Goal: Information Seeking & Learning: Learn about a topic

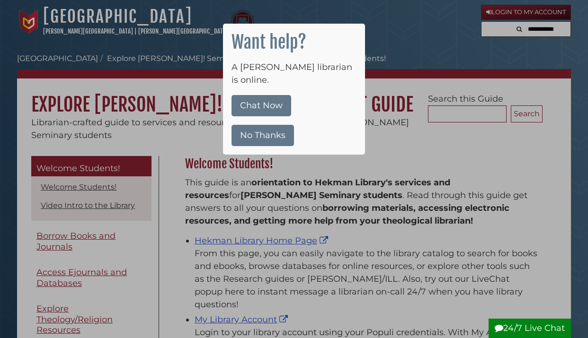
scroll to position [140, 362]
click at [276, 125] on button "No Thanks" at bounding box center [262, 135] width 62 height 21
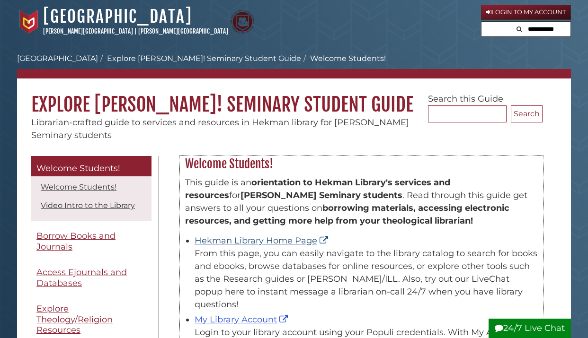
click at [273, 244] on link "Hekman Library Home Page" at bounding box center [262, 241] width 136 height 10
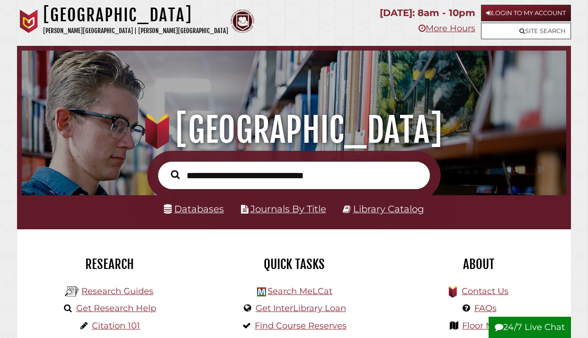
scroll to position [180, 539]
click at [210, 212] on link "Databases" at bounding box center [194, 208] width 60 height 11
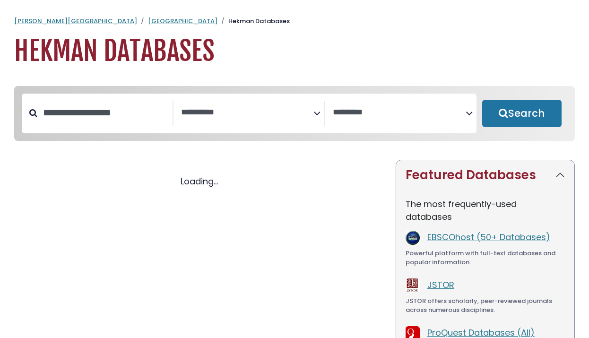
select select "Database Subject Filter"
select select "Database Vendors Filter"
select select "Database Subject Filter"
select select "Database Vendors Filter"
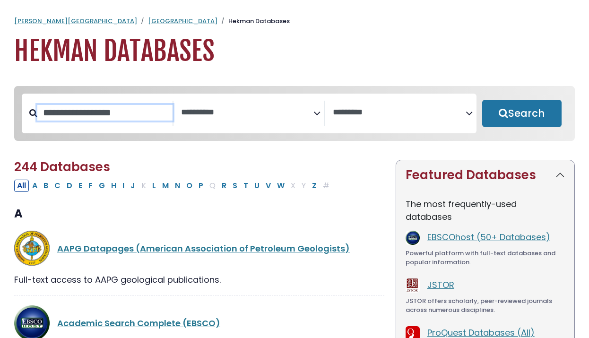
click at [134, 119] on input "Search database by title or keyword" at bounding box center [104, 113] width 135 height 16
type input "****"
click at [522, 114] on button "Search" at bounding box center [522, 113] width 79 height 27
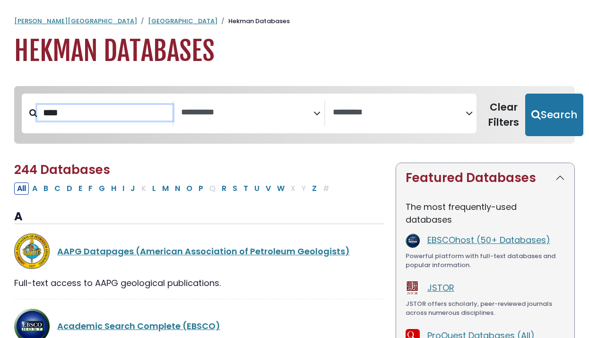
select select "Database Subject Filter"
select select "Database Vendors Filter"
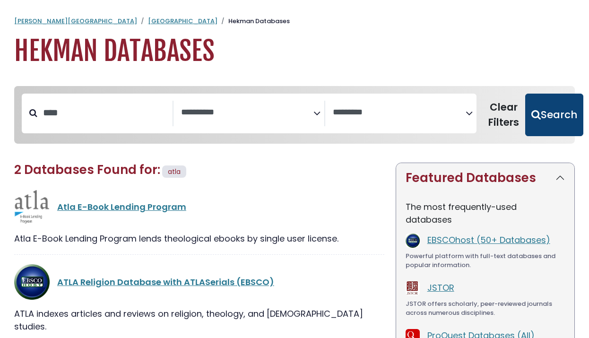
click at [561, 118] on button "Search" at bounding box center [555, 115] width 58 height 43
select select "Database Subject Filter"
select select "Database Vendors Filter"
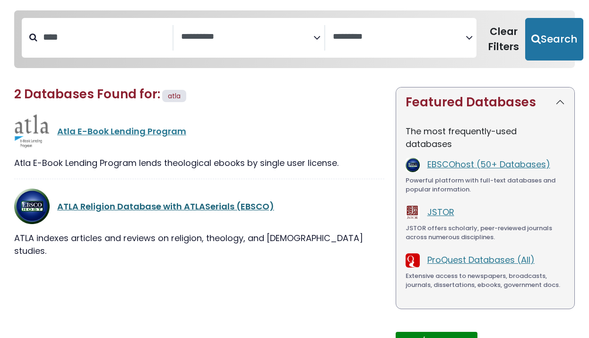
click at [183, 205] on link "ATLA Religion Database with ATLASerials (EBSCO)" at bounding box center [165, 207] width 217 height 12
